Goal: Information Seeking & Learning: Learn about a topic

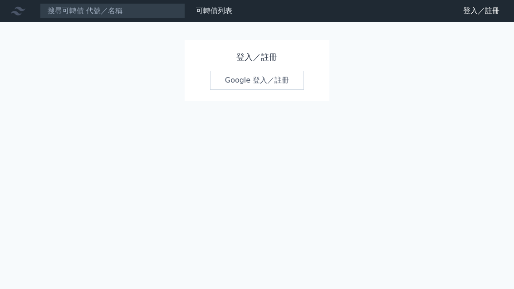
scroll to position [30, 0]
click at [251, 71] on link "Google 登入／註冊" at bounding box center [257, 80] width 94 height 19
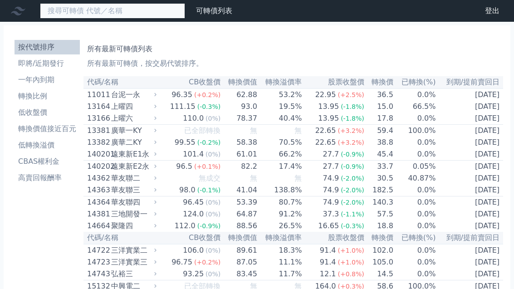
click at [109, 13] on input at bounding box center [112, 10] width 145 height 15
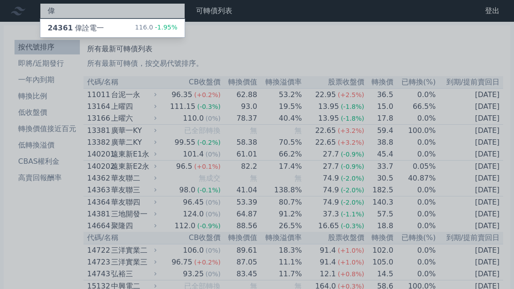
type input "偉"
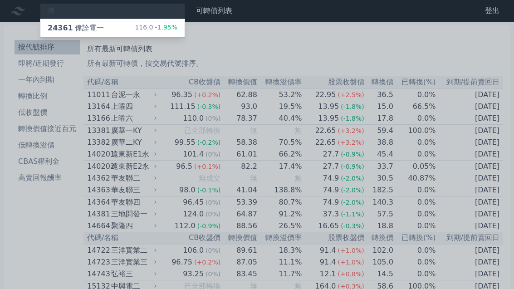
click at [98, 28] on div "24361 偉詮電一" at bounding box center [76, 28] width 56 height 11
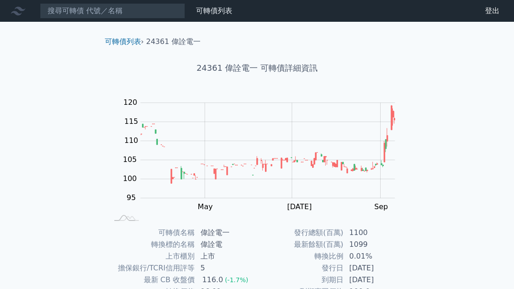
click at [219, 8] on link "可轉債列表" at bounding box center [214, 10] width 36 height 9
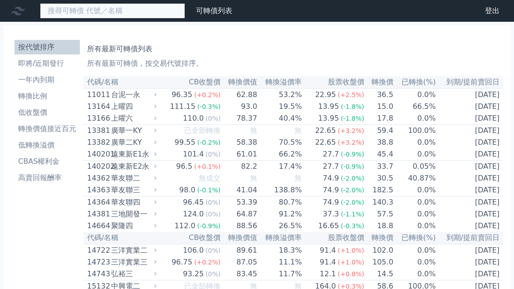
click at [123, 10] on input at bounding box center [112, 10] width 145 height 15
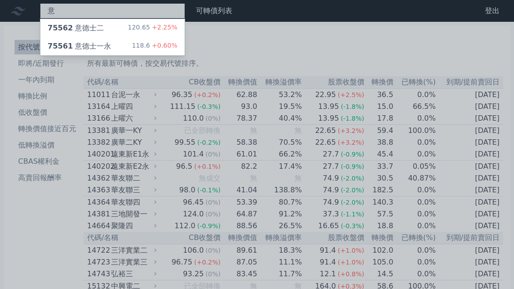
type input "意"
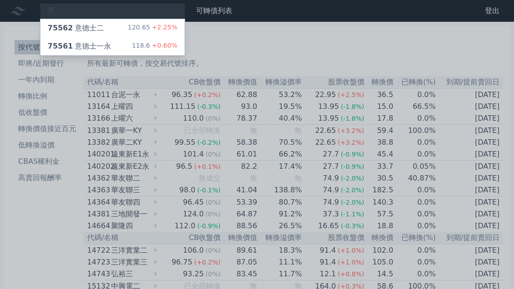
click at [83, 30] on div "75562 意德士二" at bounding box center [76, 28] width 56 height 11
